Goal: Task Accomplishment & Management: Complete application form

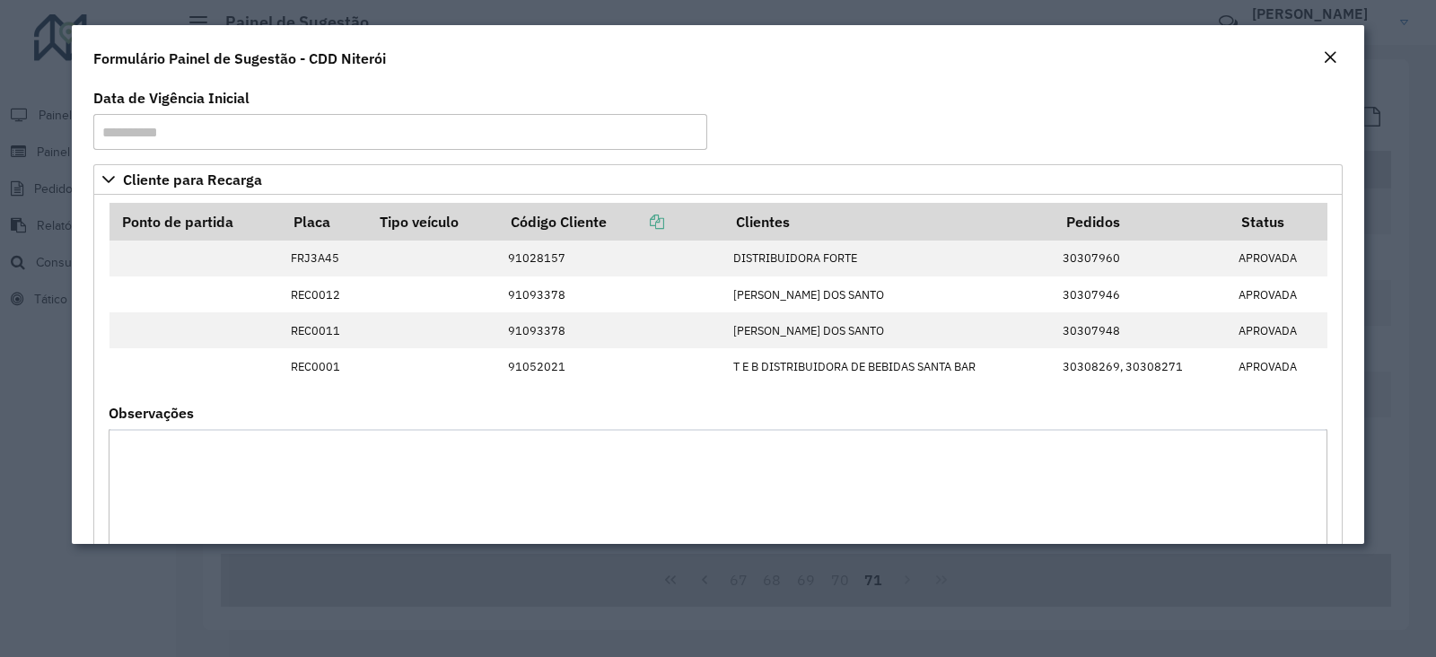
click at [1330, 50] on em "Close" at bounding box center [1330, 57] width 14 height 14
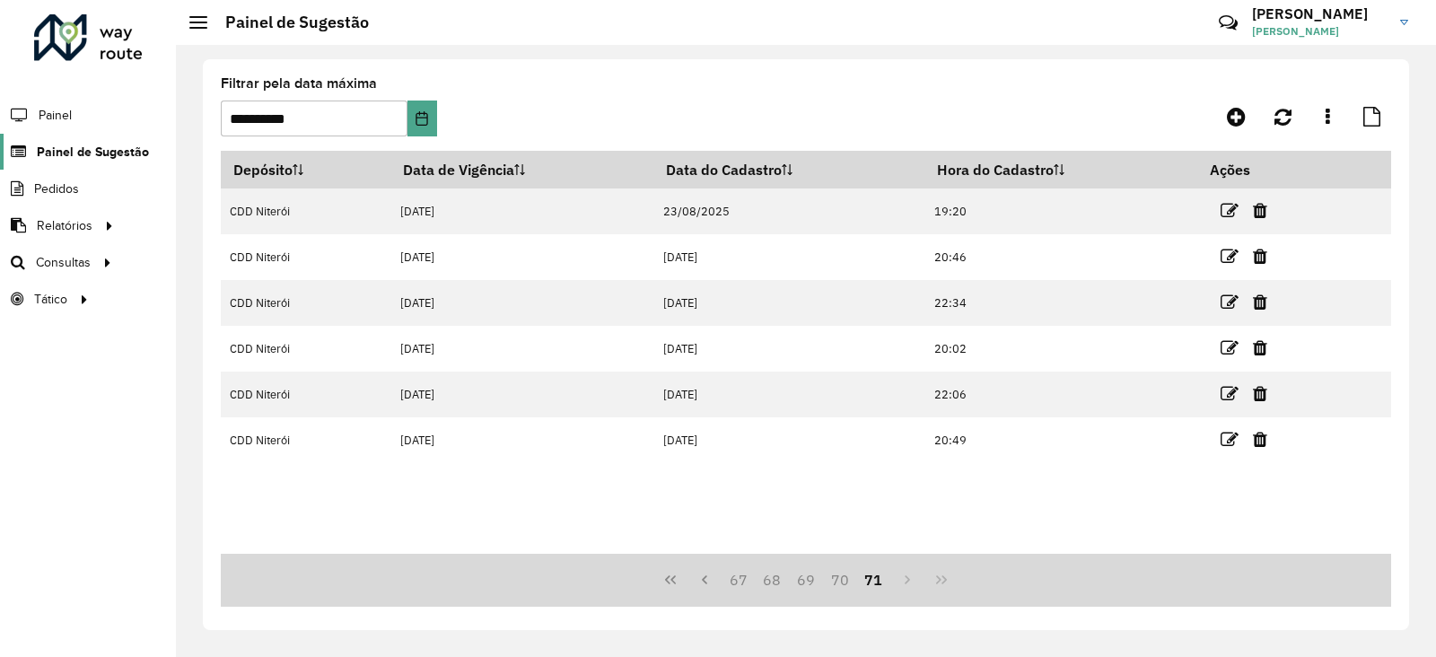
click at [103, 145] on span "Painel de Sugestão" at bounding box center [93, 152] width 112 height 19
click at [1231, 112] on icon at bounding box center [1236, 117] width 19 height 22
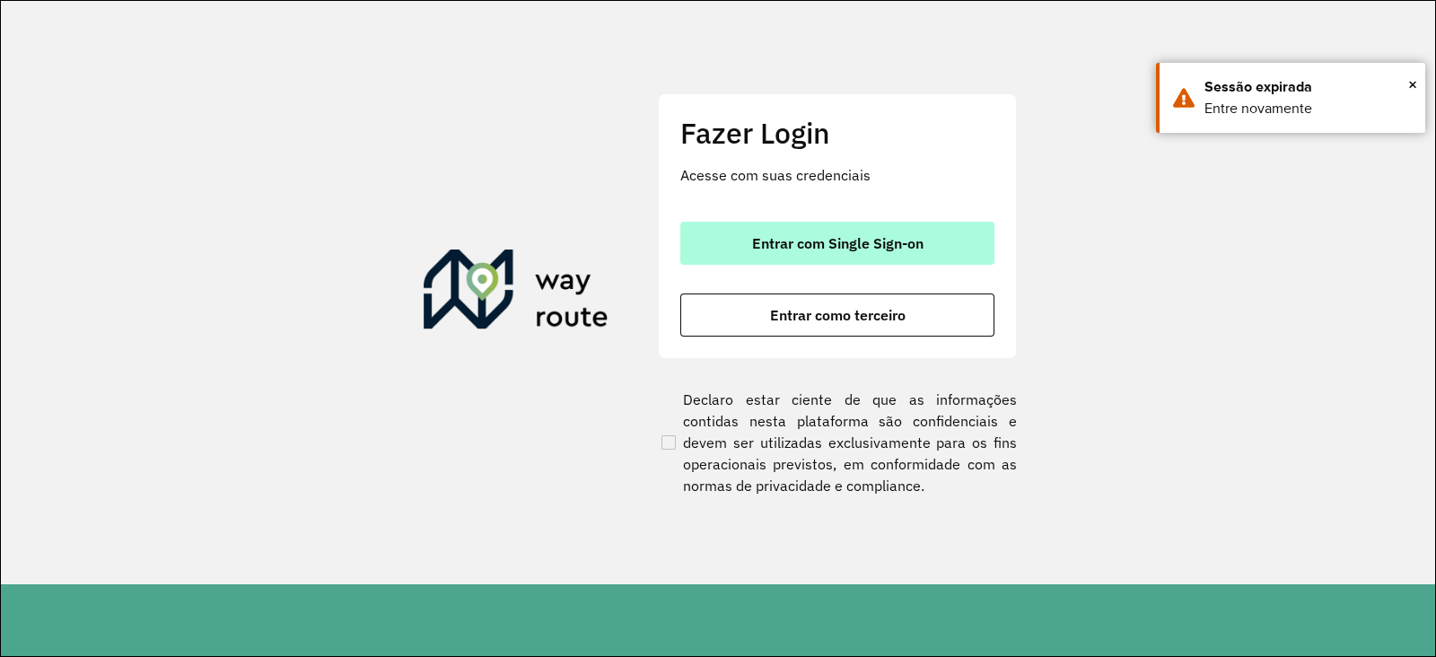
click at [743, 241] on button "Entrar com Single Sign-on" at bounding box center [837, 243] width 314 height 43
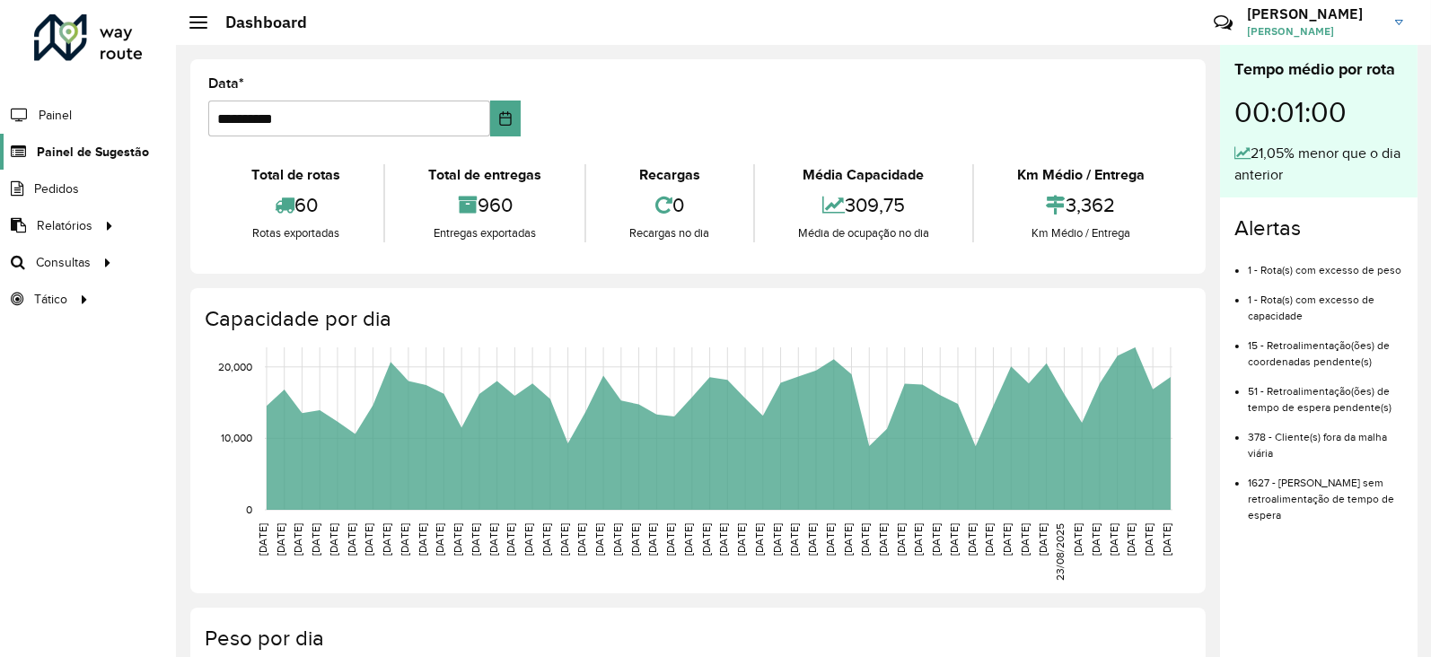
click at [57, 145] on span "Painel de Sugestão" at bounding box center [93, 152] width 112 height 19
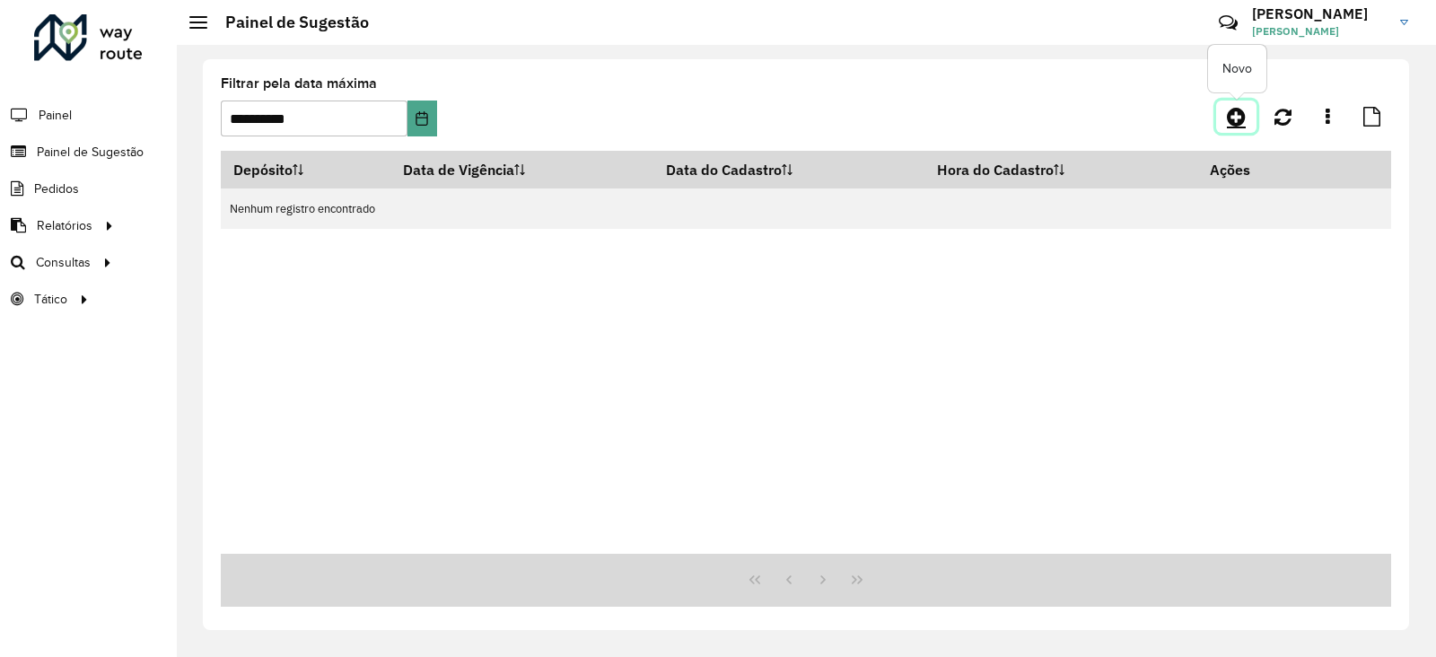
click at [1238, 119] on icon at bounding box center [1236, 117] width 19 height 22
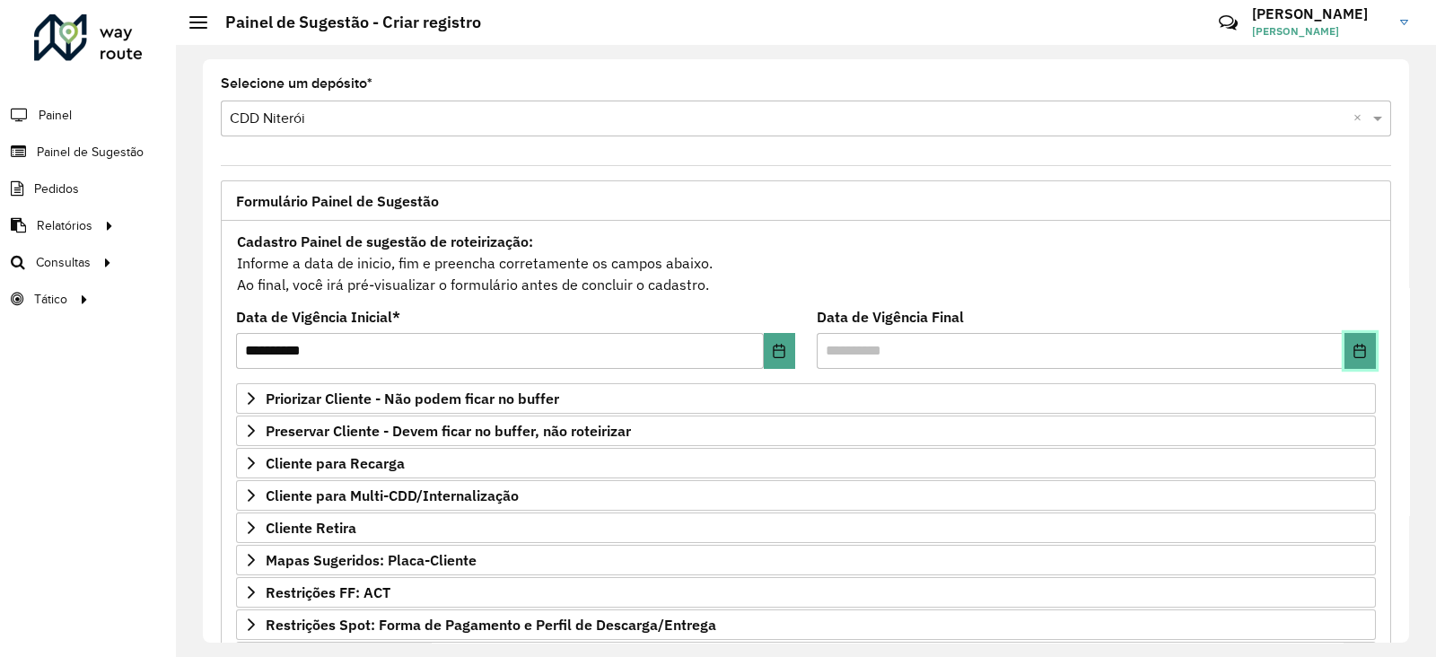
click at [1344, 343] on button "Choose Date" at bounding box center [1359, 351] width 31 height 36
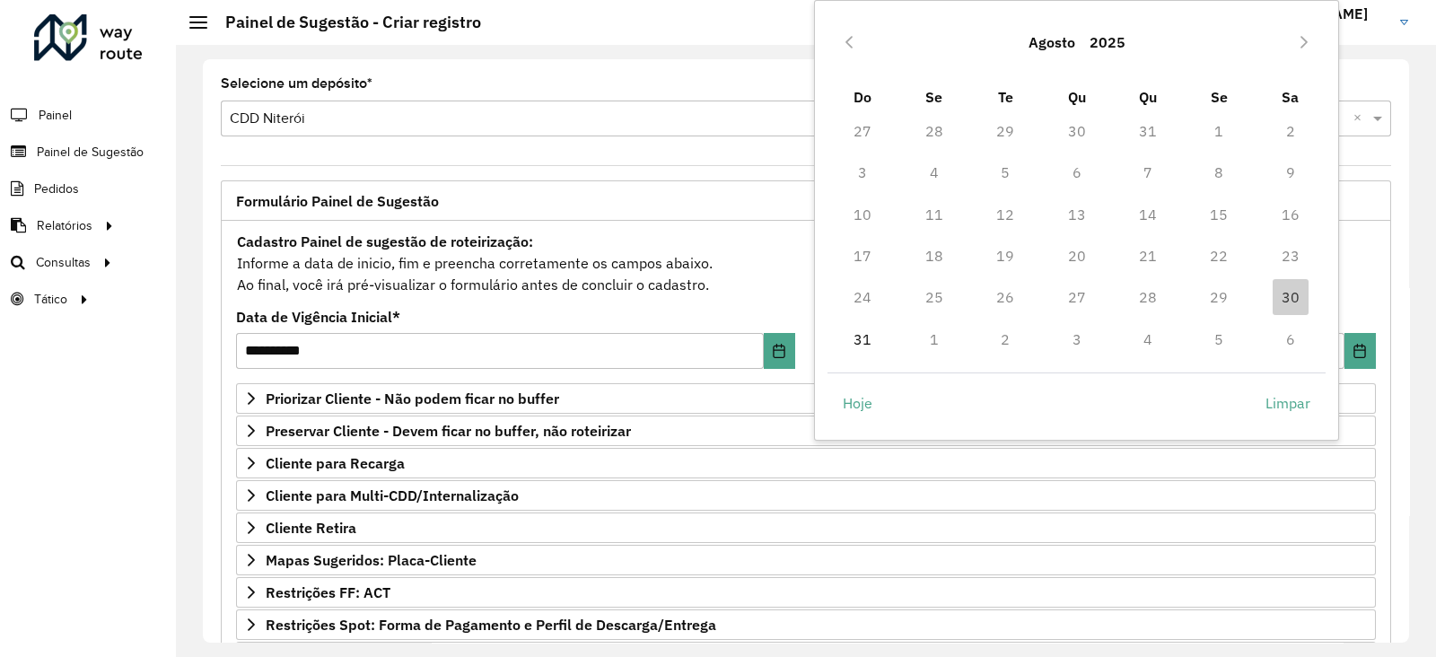
click at [924, 329] on td "1" at bounding box center [933, 339] width 71 height 41
click at [931, 332] on td "1" at bounding box center [933, 339] width 71 height 41
click at [1314, 46] on button "Next Month" at bounding box center [1304, 42] width 29 height 29
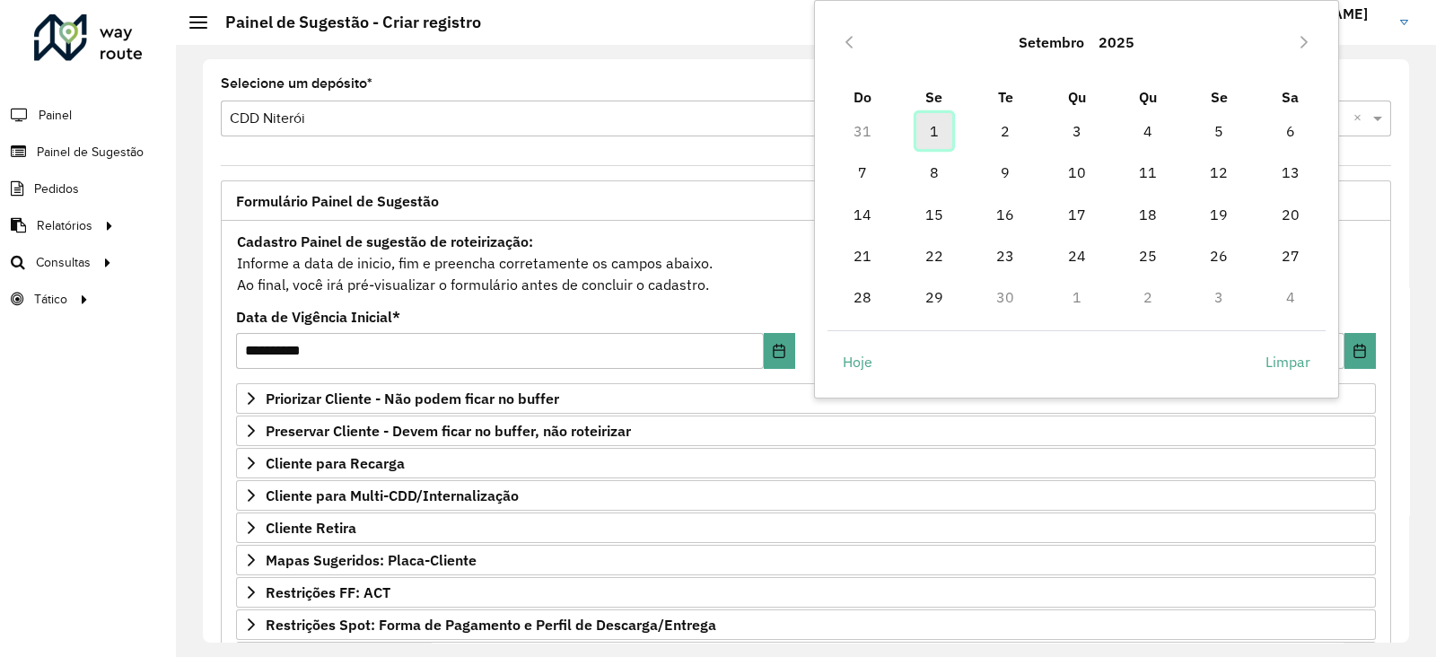
click at [941, 127] on span "1" at bounding box center [934, 131] width 36 height 36
type input "**********"
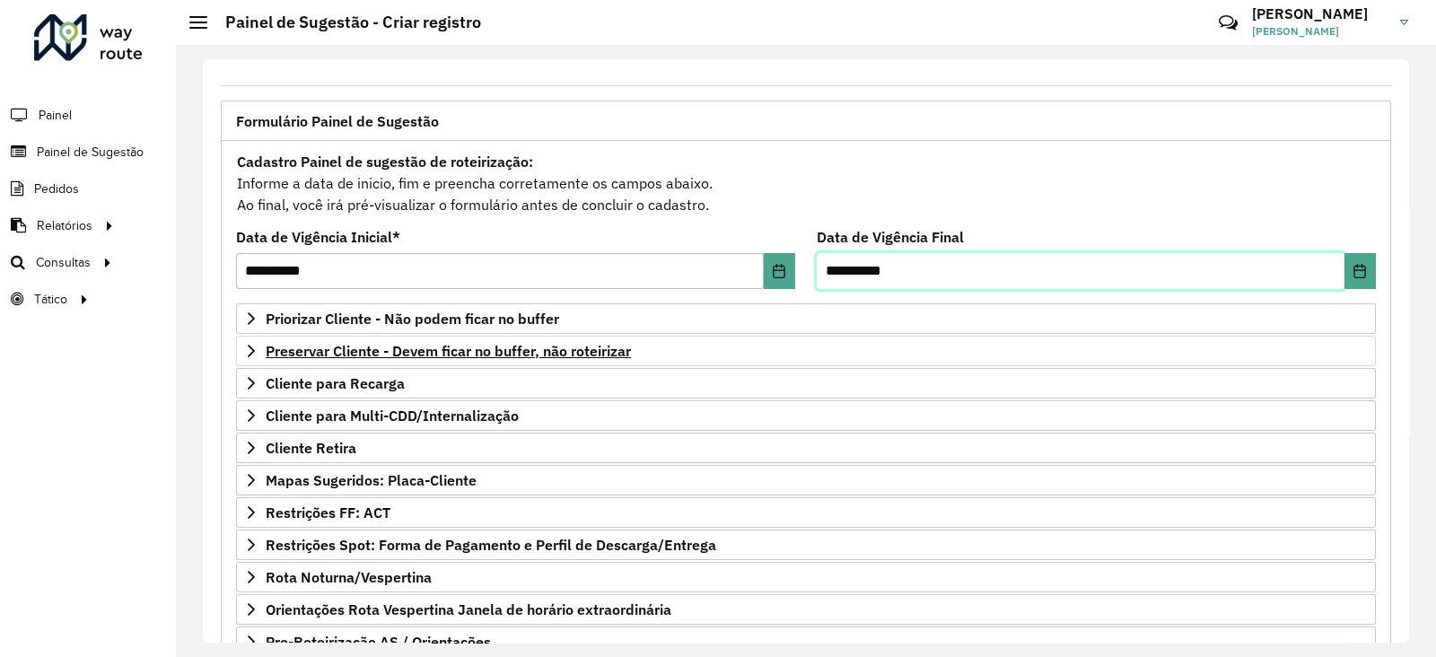
scroll to position [111, 0]
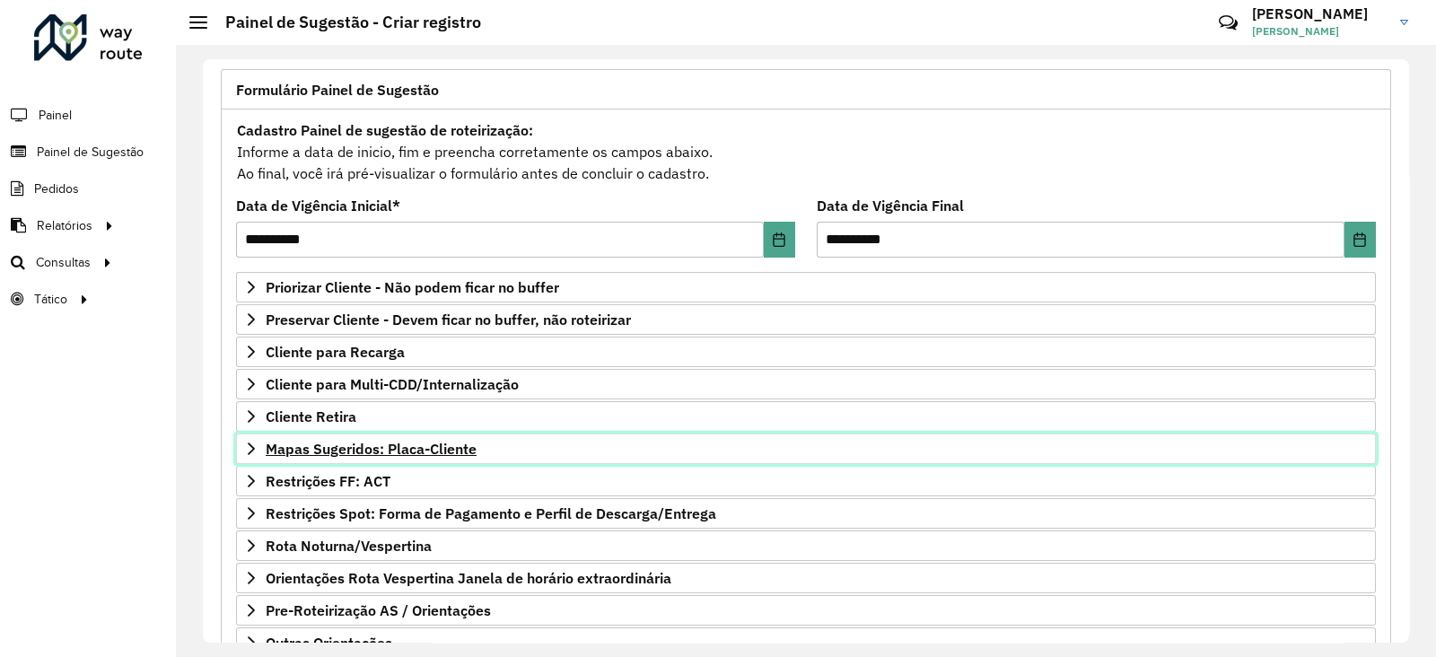
click at [409, 444] on span "Mapas Sugeridos: Placa-Cliente" at bounding box center [371, 449] width 211 height 14
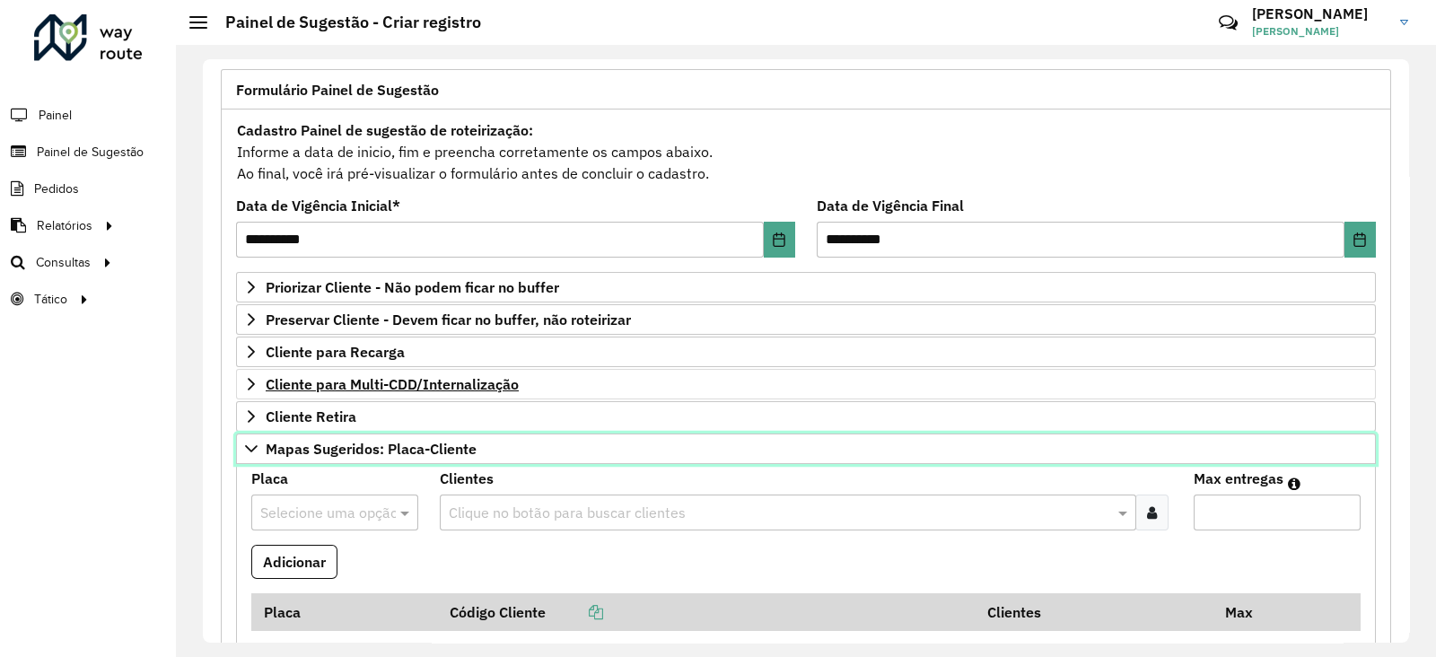
scroll to position [223, 0]
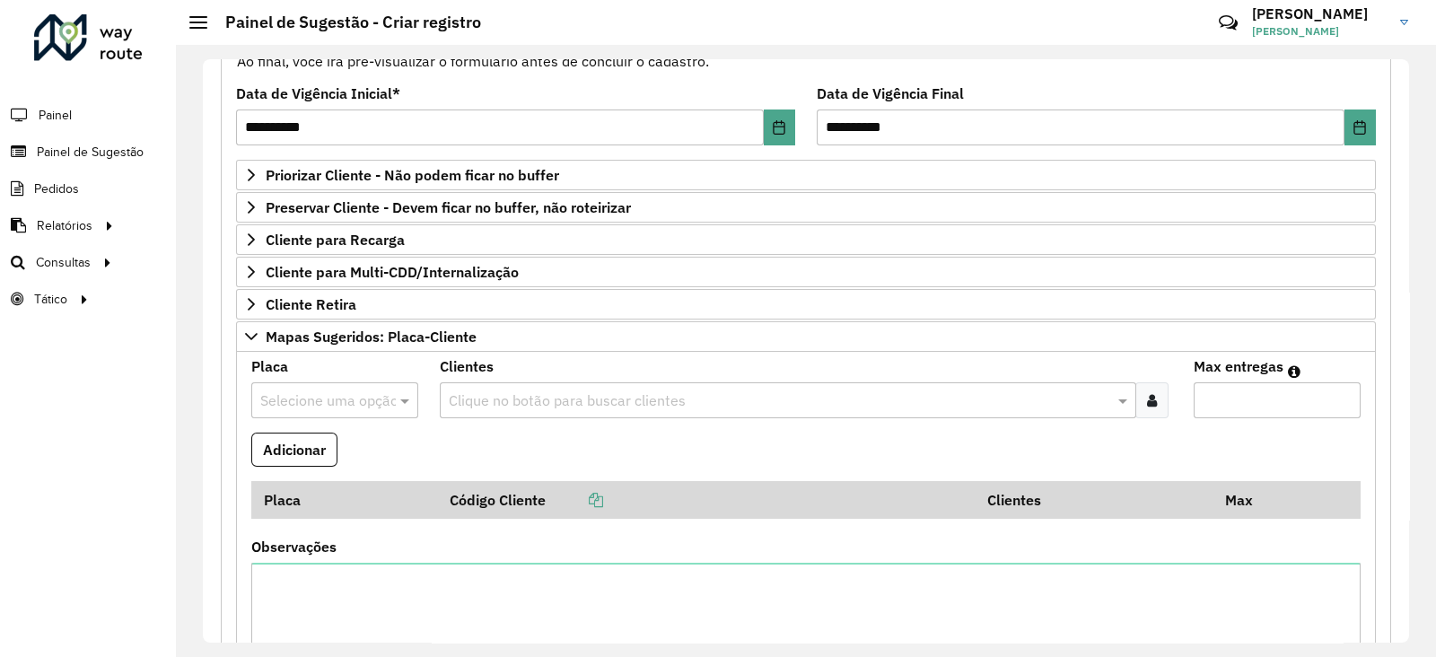
click at [503, 399] on input "text" at bounding box center [779, 401] width 670 height 22
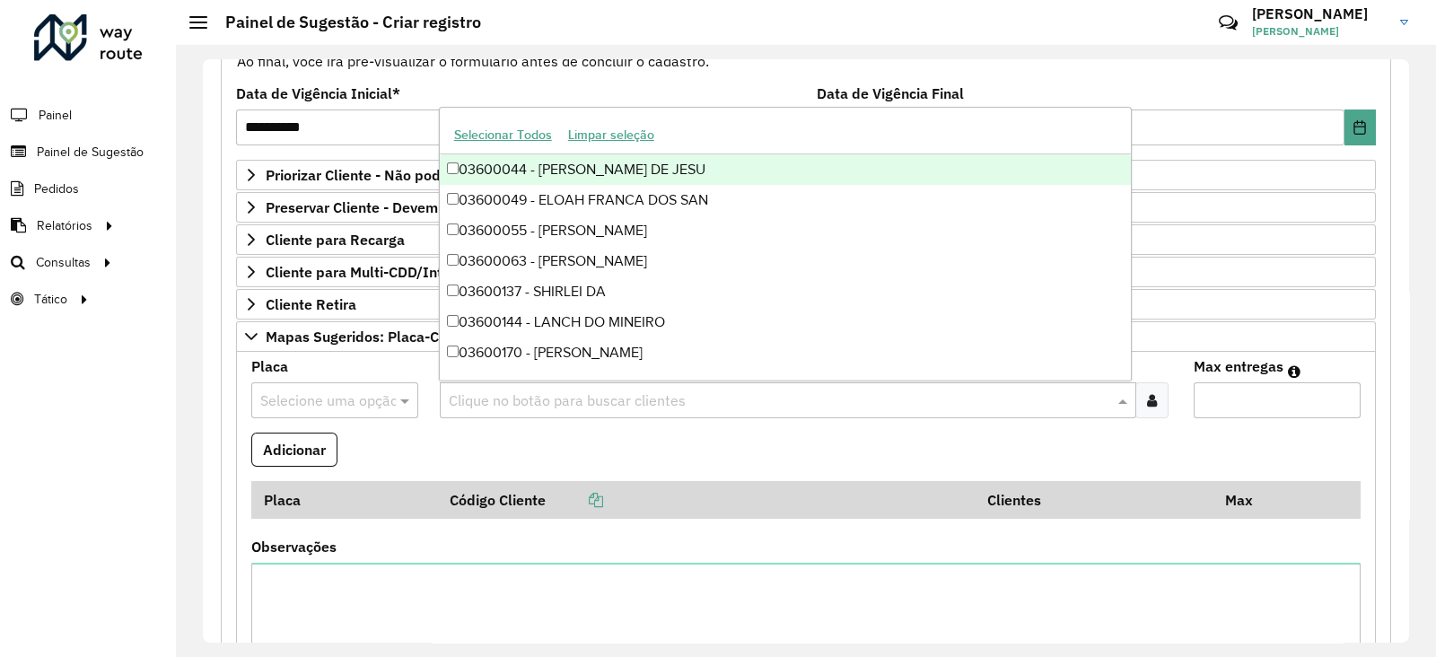
paste input "*****"
type input "*****"
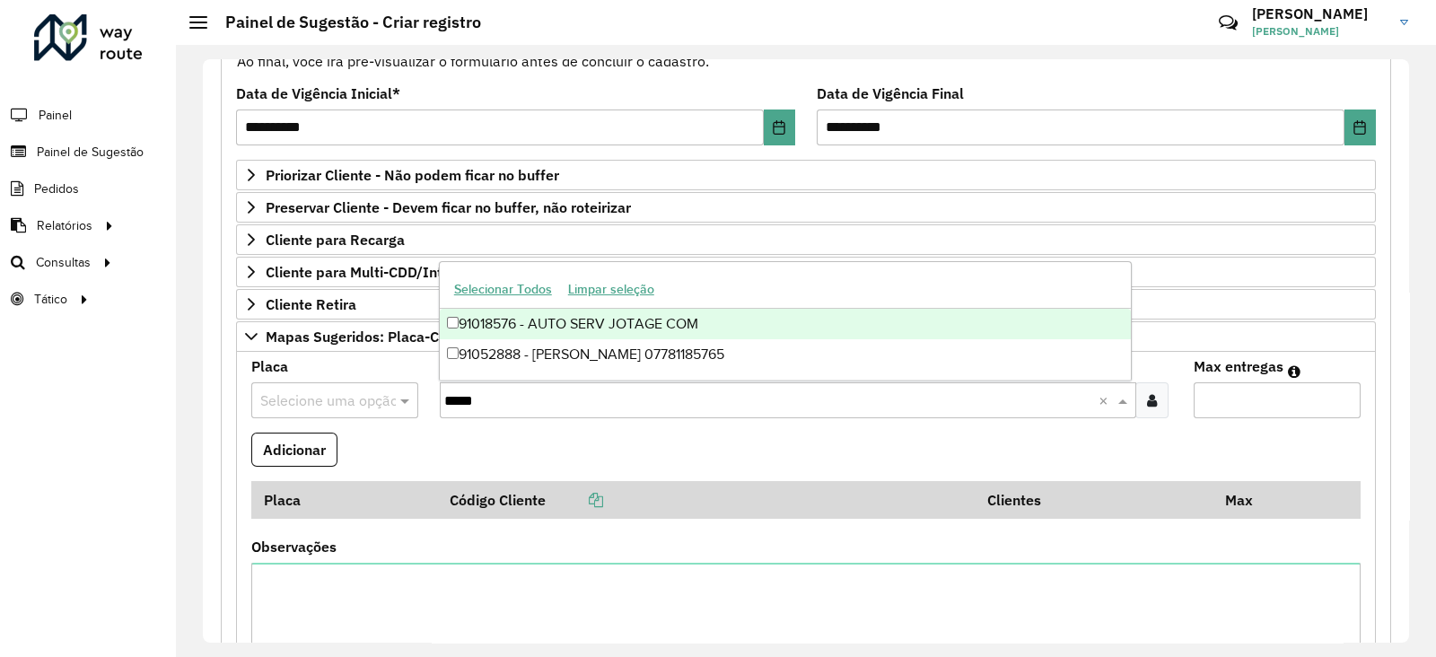
click at [566, 320] on div "91018576 - AUTO SERV JOTAGE COM" at bounding box center [786, 324] width 692 height 31
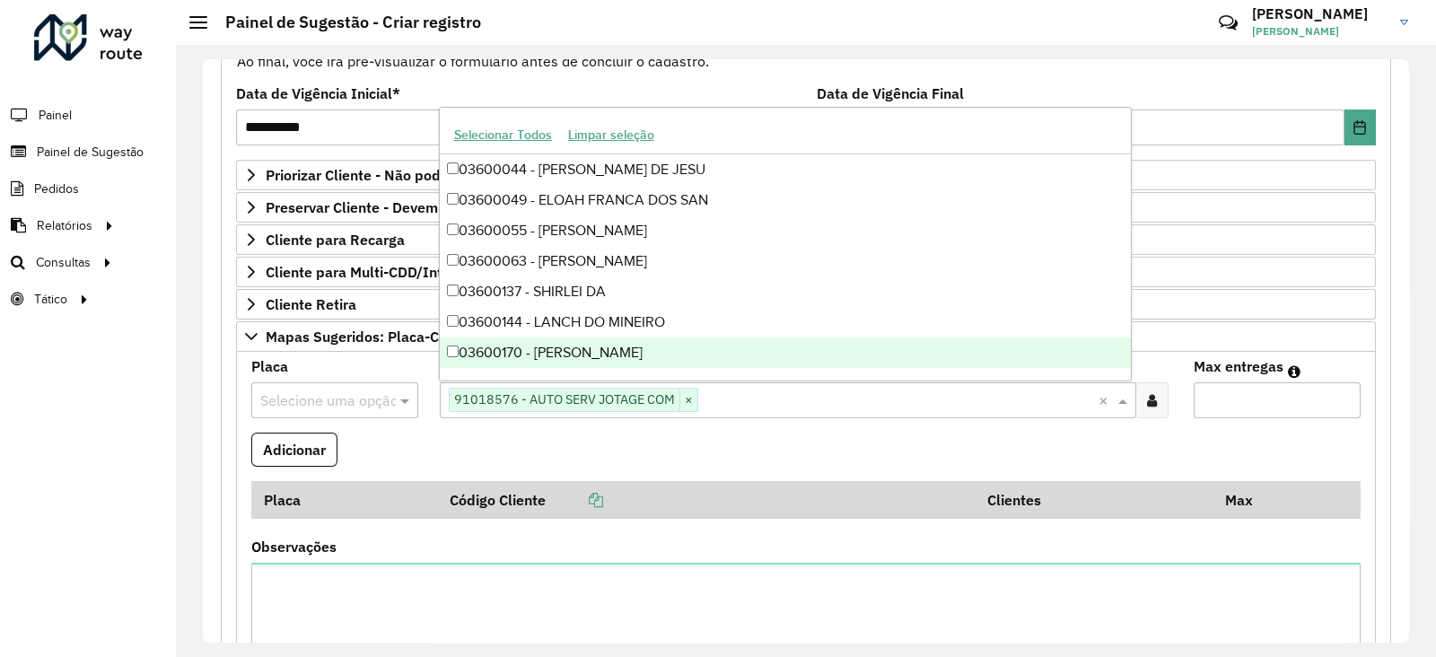
click at [290, 399] on input "text" at bounding box center [316, 401] width 113 height 22
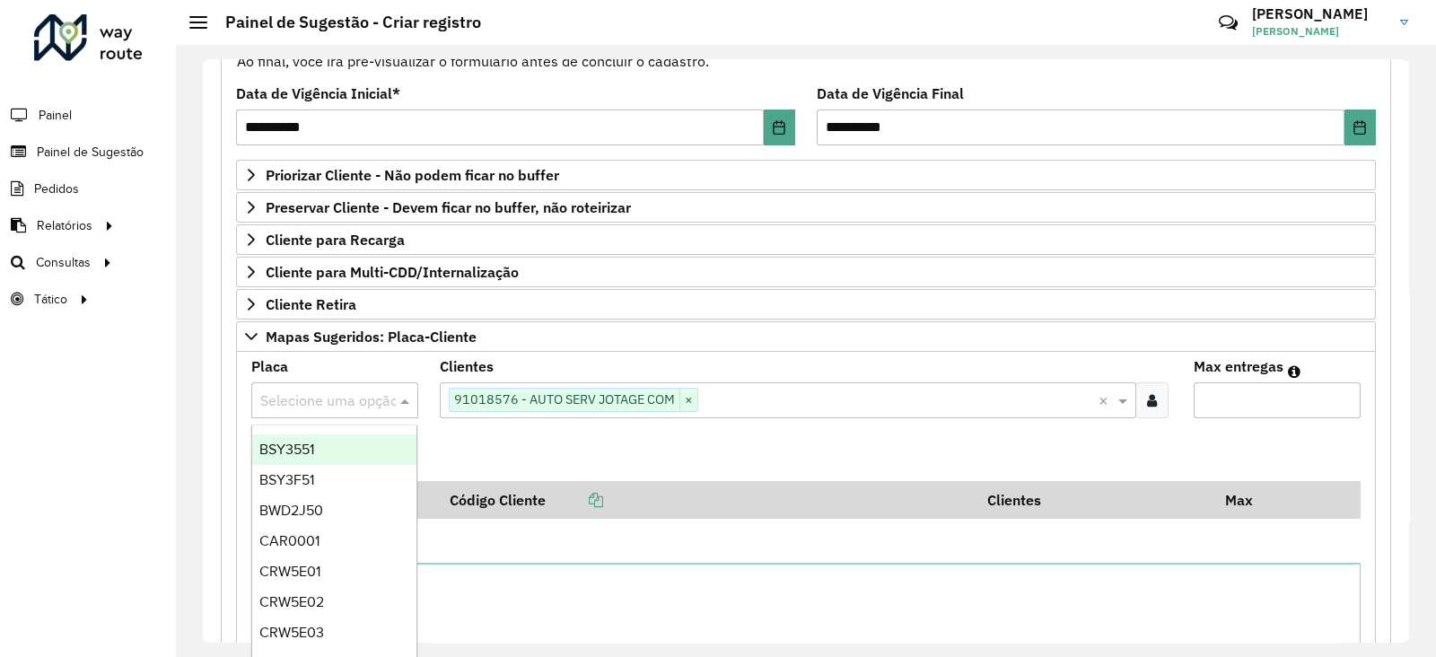
paste input "*******"
type input "*******"
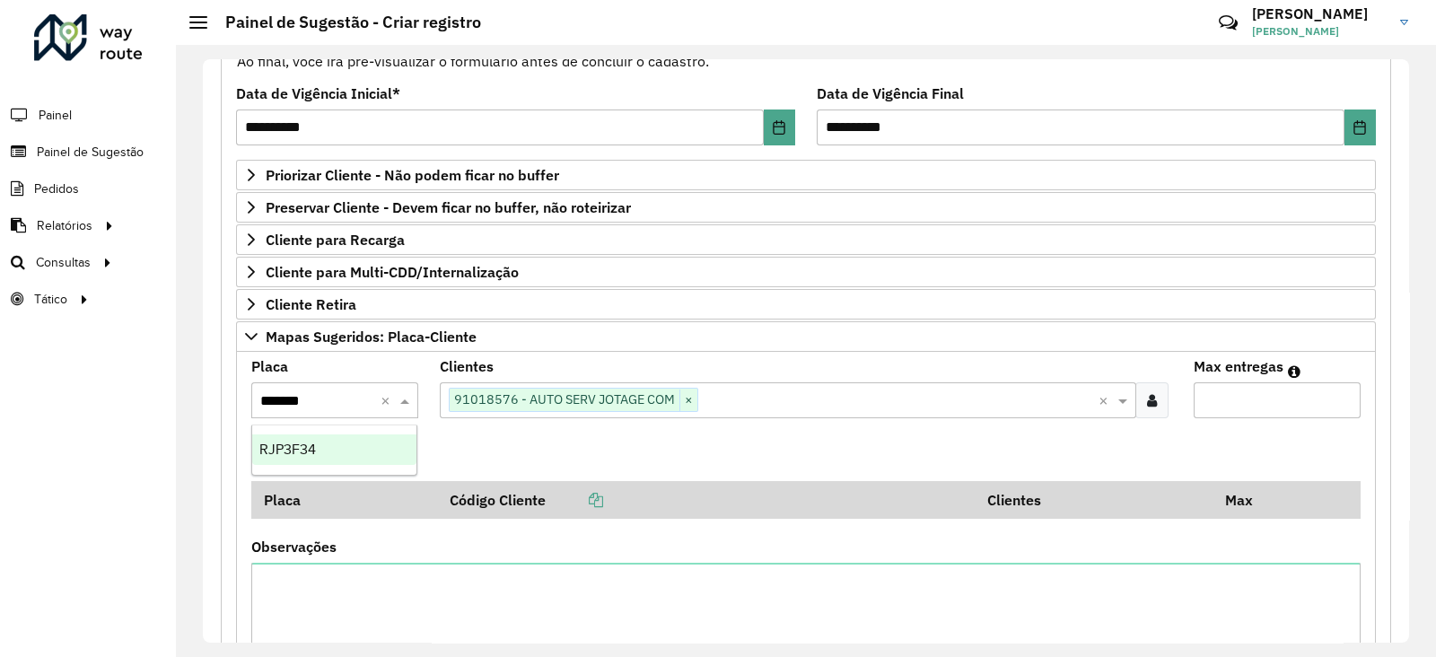
click at [298, 460] on div "RJP3F34" at bounding box center [334, 449] width 164 height 31
click at [1235, 394] on input "Max entregas" at bounding box center [1277, 400] width 167 height 36
type input "*"
click at [332, 453] on button "Adicionar" at bounding box center [294, 450] width 86 height 34
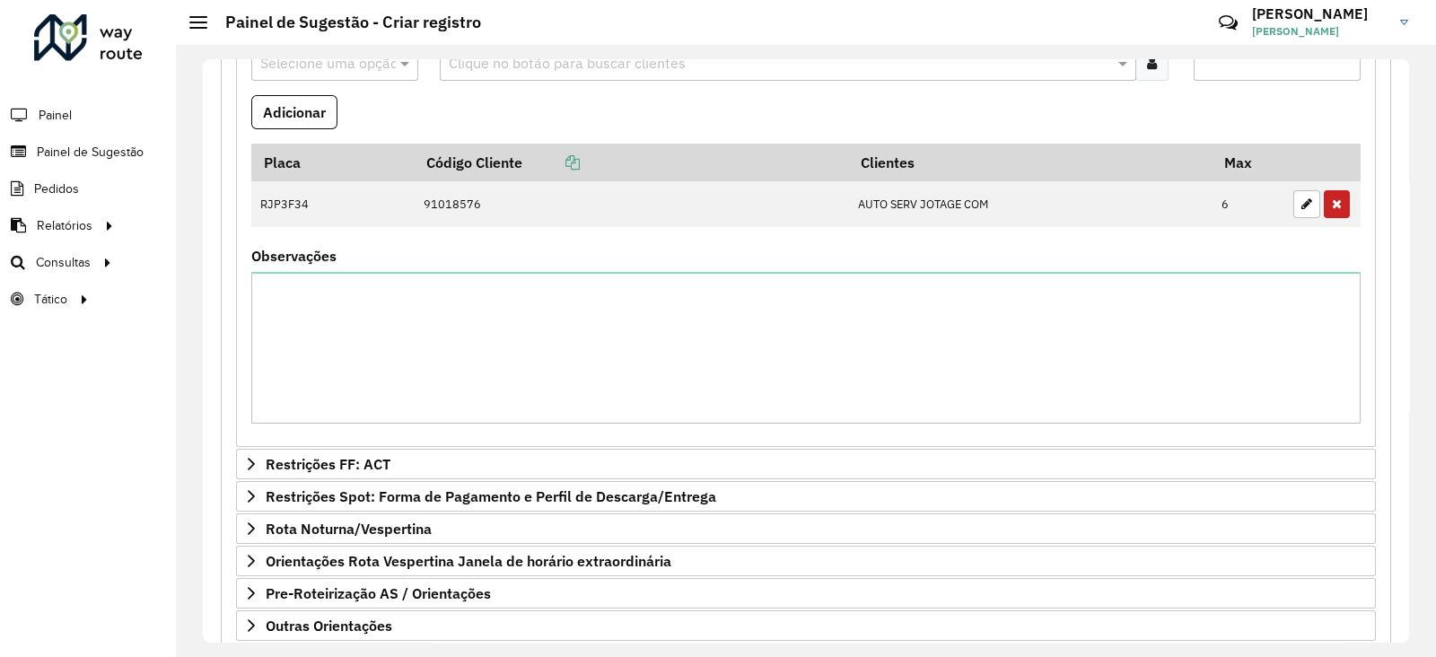
scroll to position [666, 0]
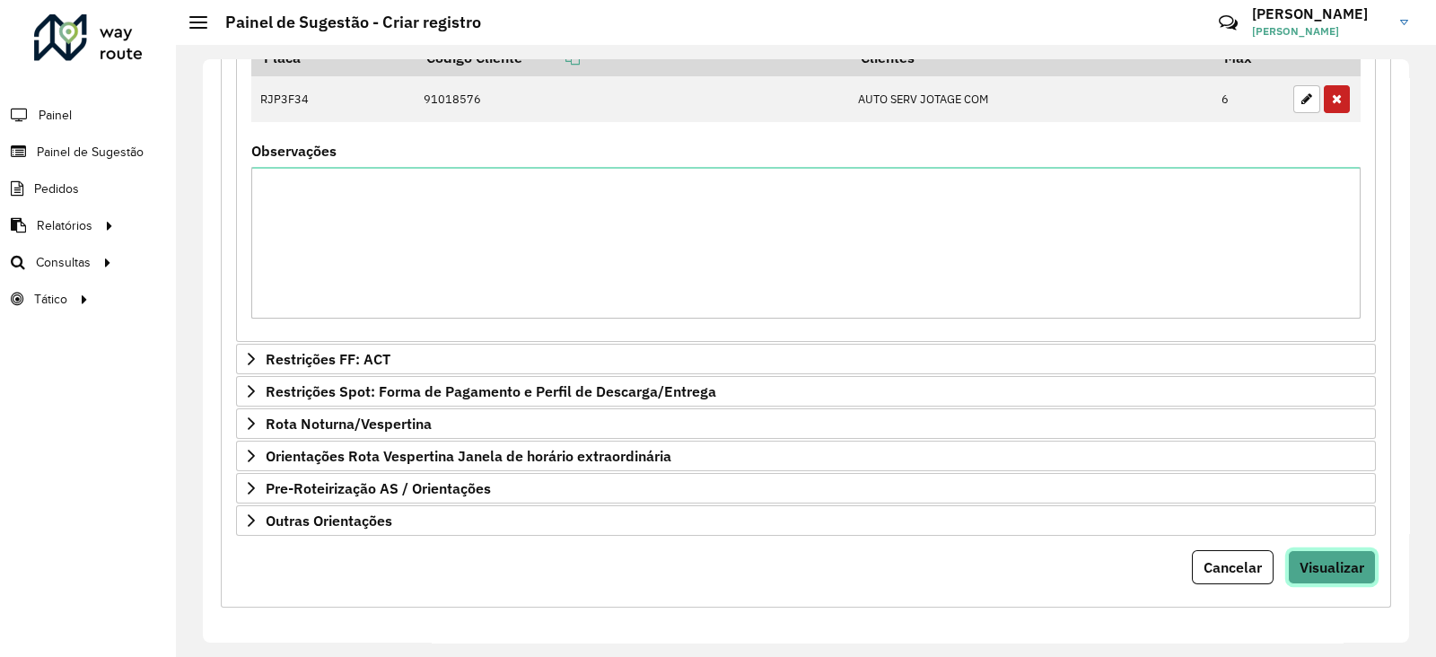
click at [1315, 550] on button "Visualizar" at bounding box center [1332, 567] width 88 height 34
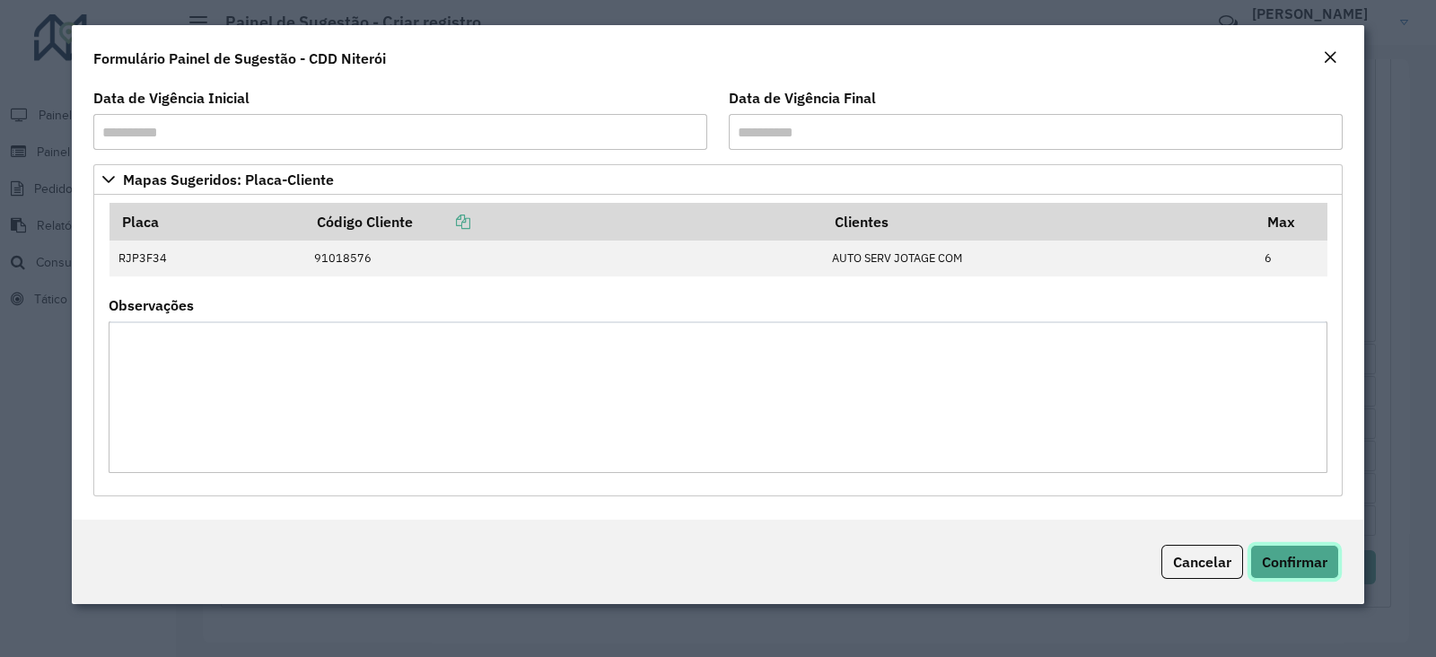
click at [1301, 549] on button "Confirmar" at bounding box center [1294, 562] width 89 height 34
